Goal: Navigation & Orientation: Find specific page/section

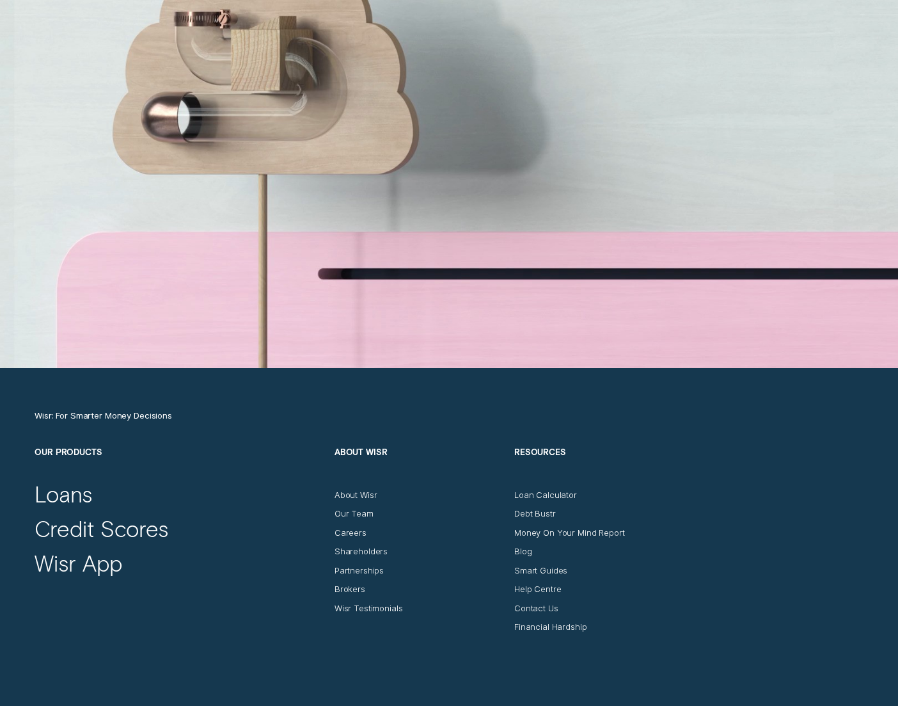
scroll to position [4128, 0]
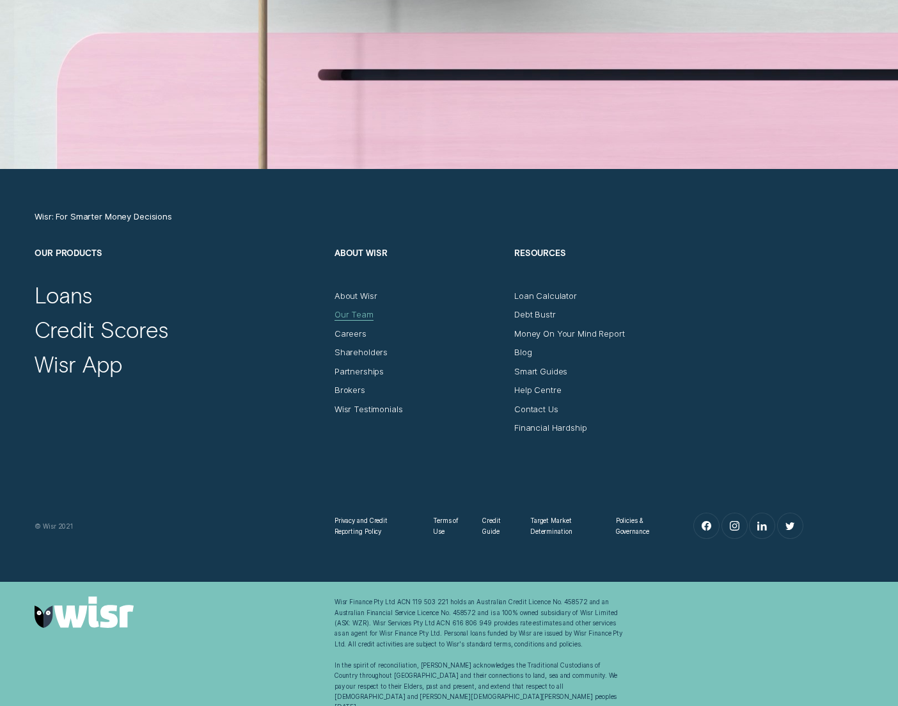
click at [364, 313] on div "Our Team" at bounding box center [354, 314] width 39 height 10
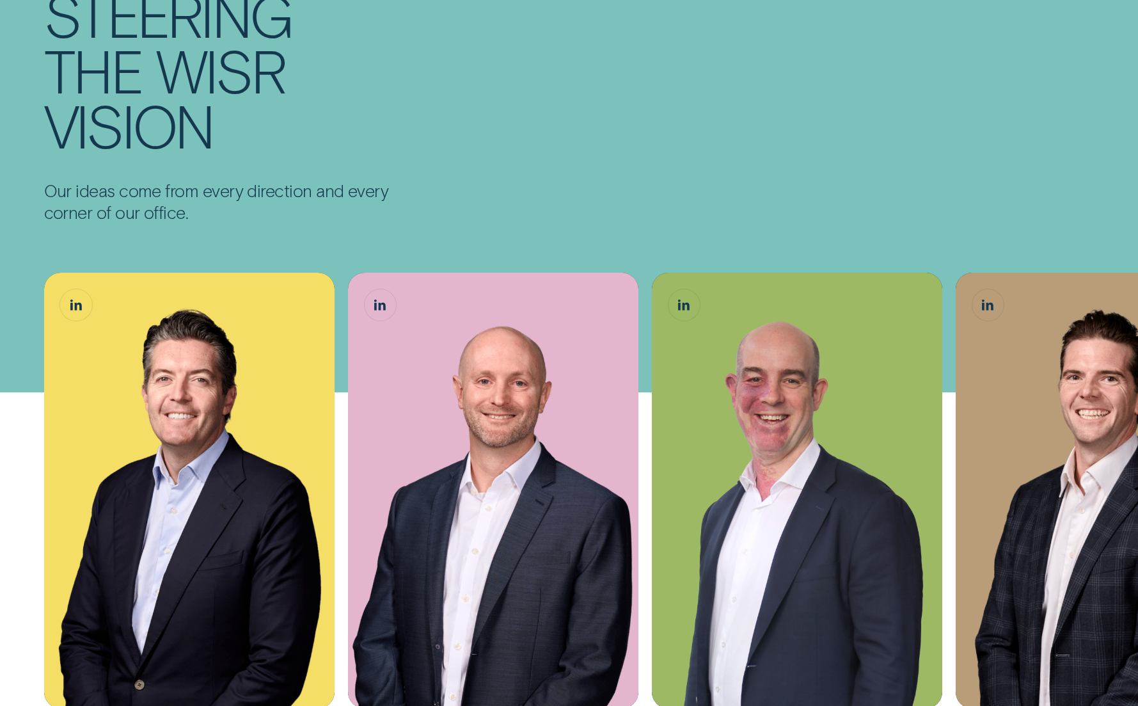
scroll to position [277, 0]
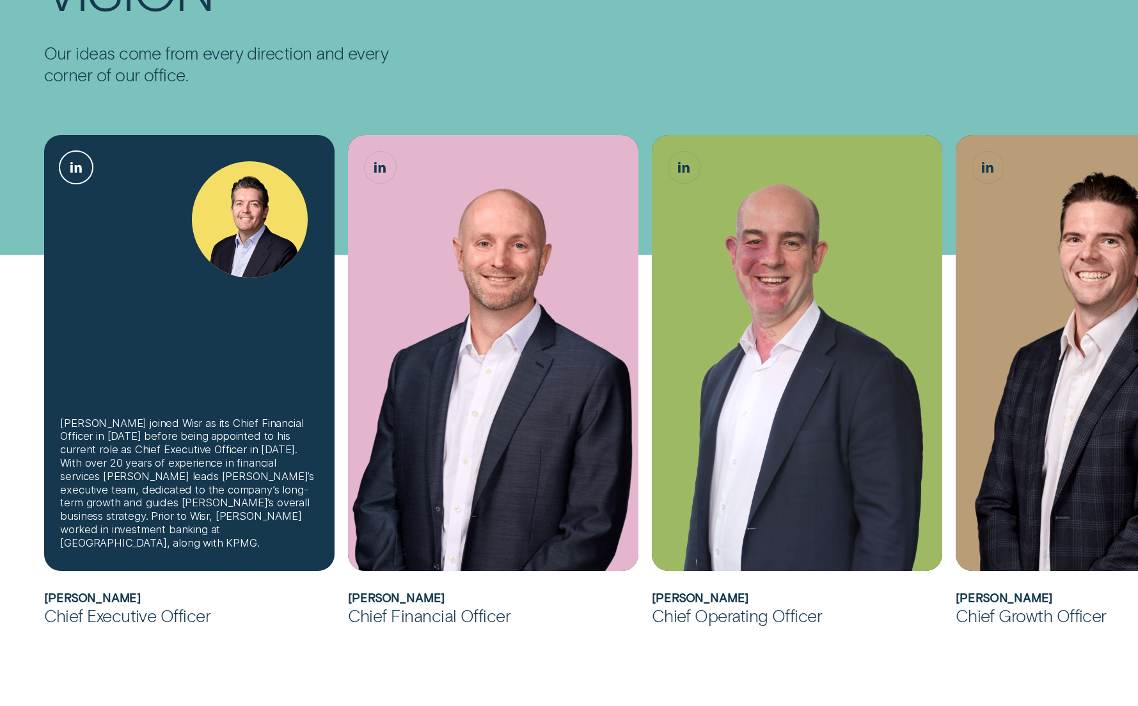
click at [76, 178] on link "Andrew Goodwin, Chief Executive Officer LinkedIn button" at bounding box center [76, 168] width 32 height 32
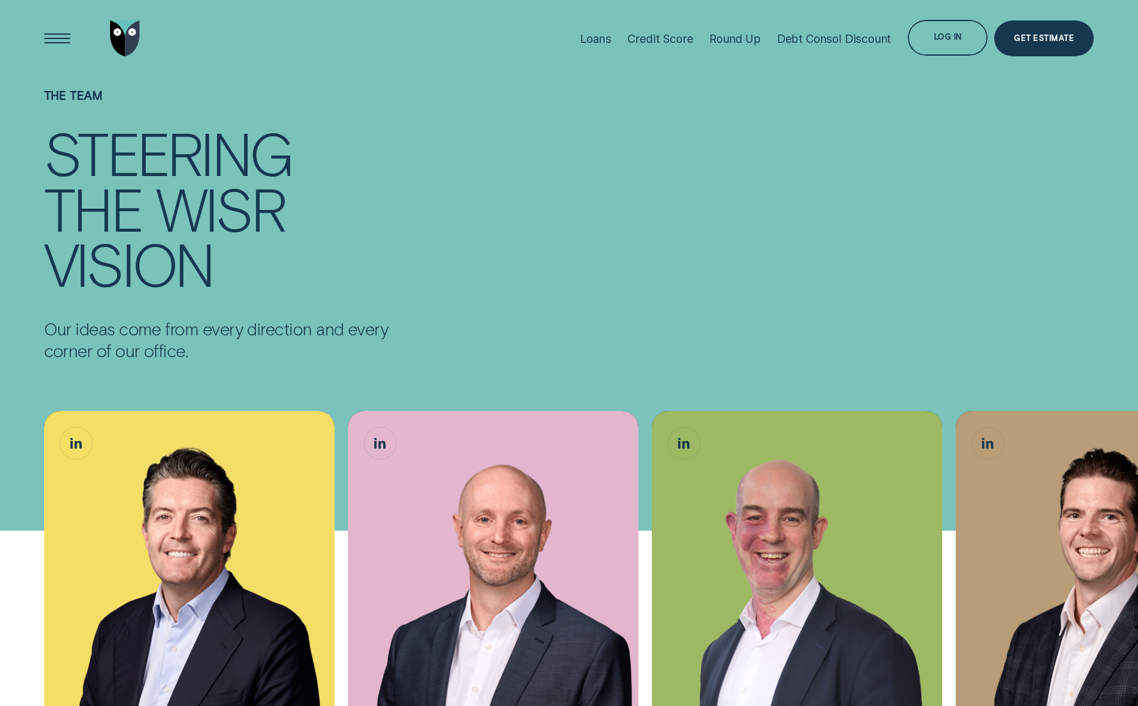
scroll to position [0, 0]
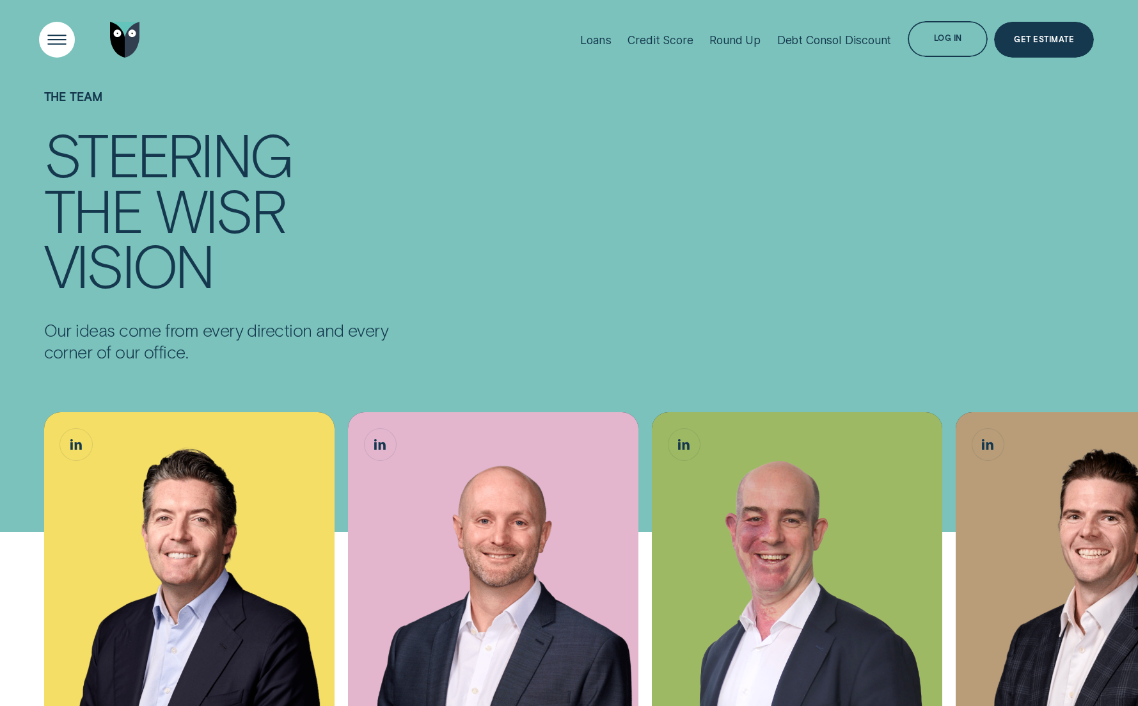
click at [74, 46] on div "Open Menu" at bounding box center [57, 40] width 51 height 51
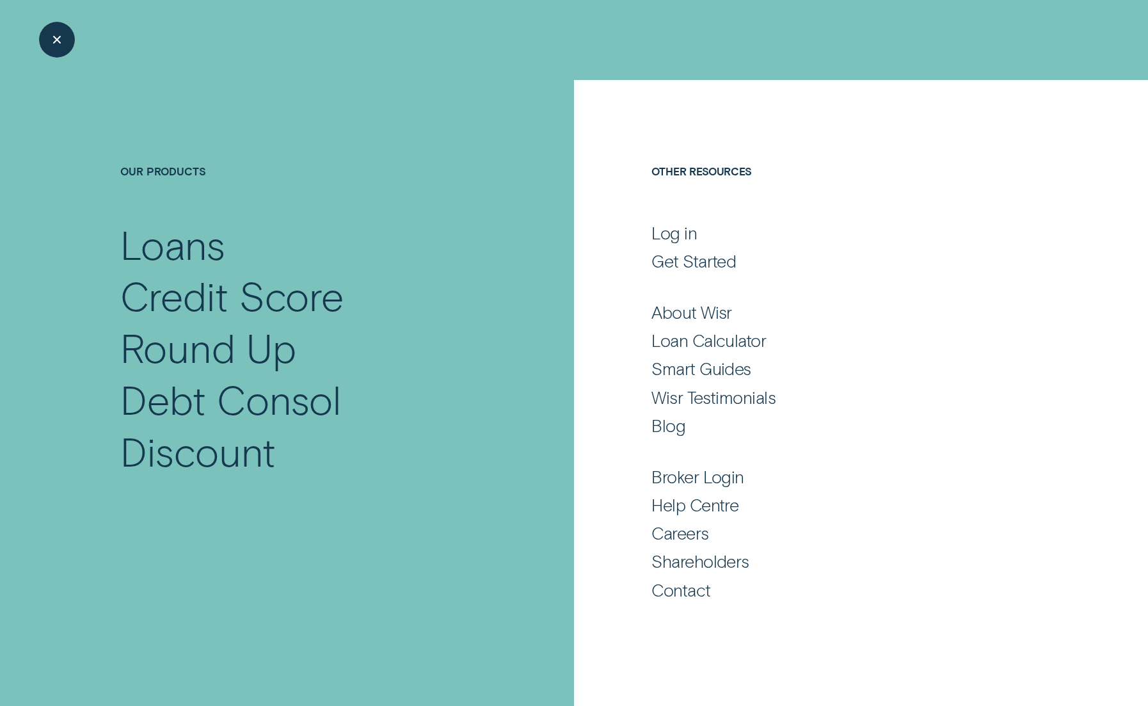
click at [54, 43] on div "Close Menu" at bounding box center [57, 40] width 8 height 8
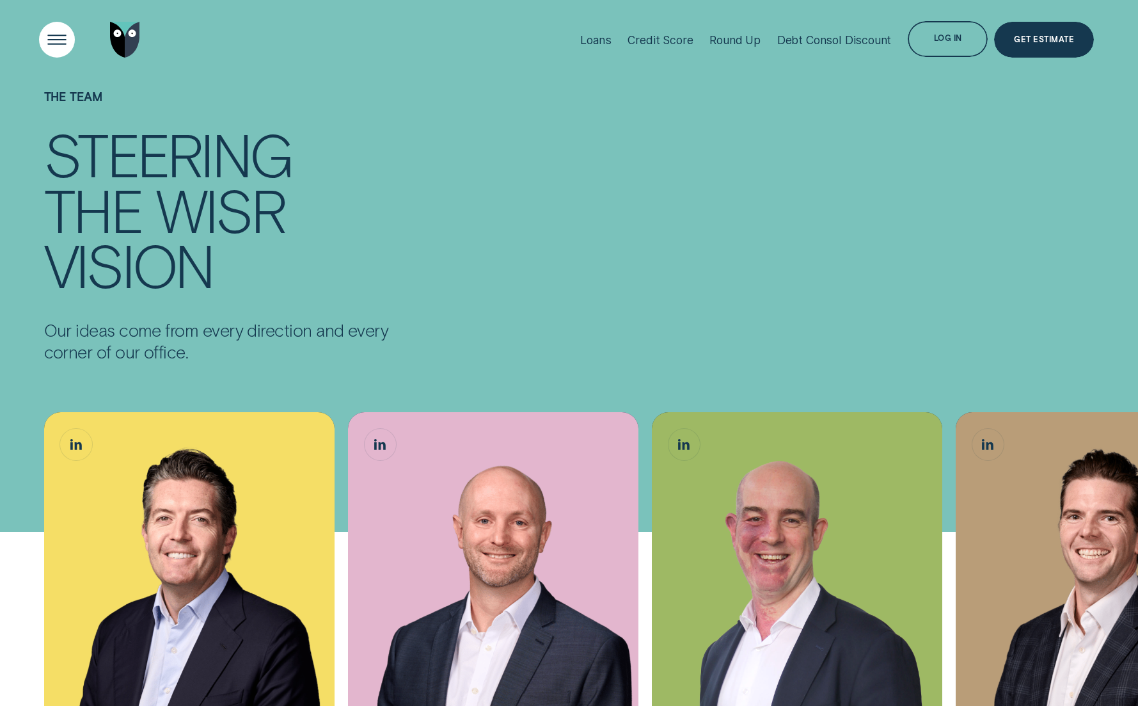
click at [61, 44] on div "Open Menu" at bounding box center [57, 40] width 51 height 51
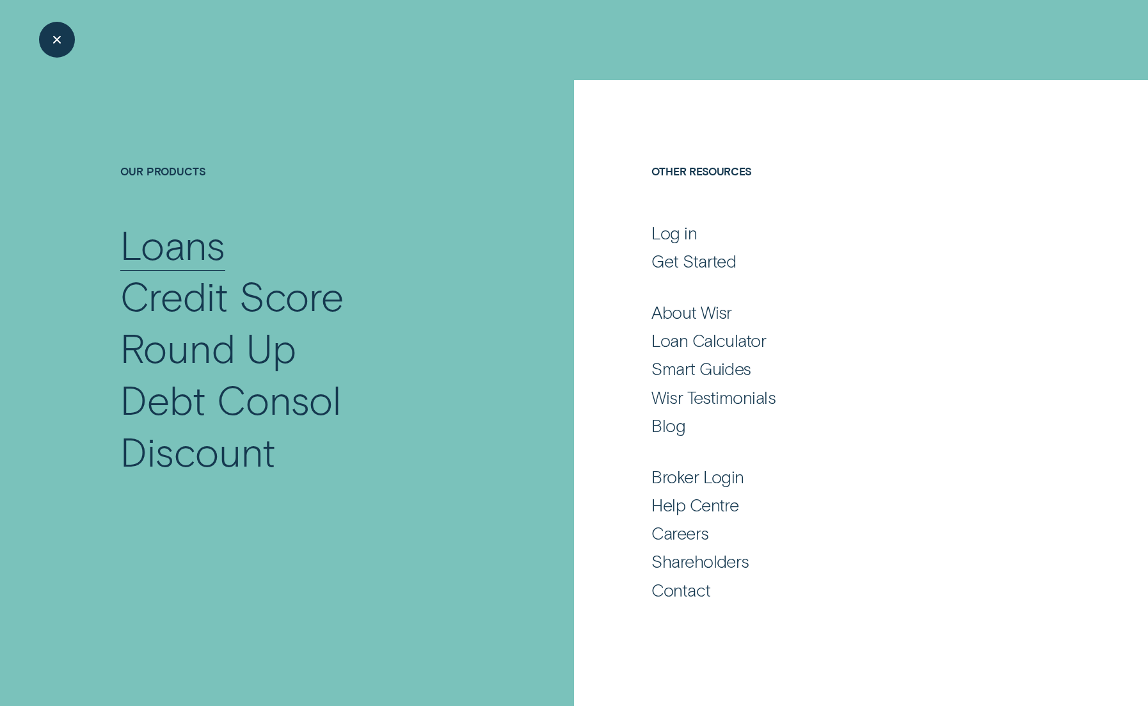
click at [162, 240] on div "Loans" at bounding box center [172, 245] width 104 height 52
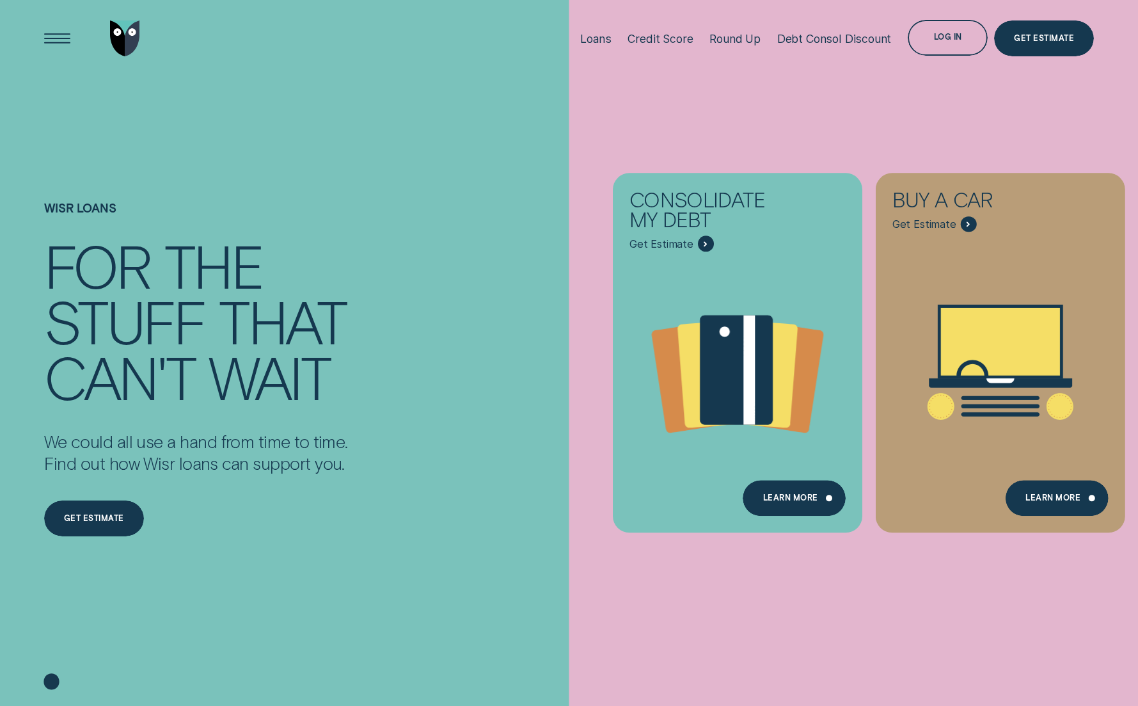
scroll to position [428, 0]
